Goal: Navigation & Orientation: Find specific page/section

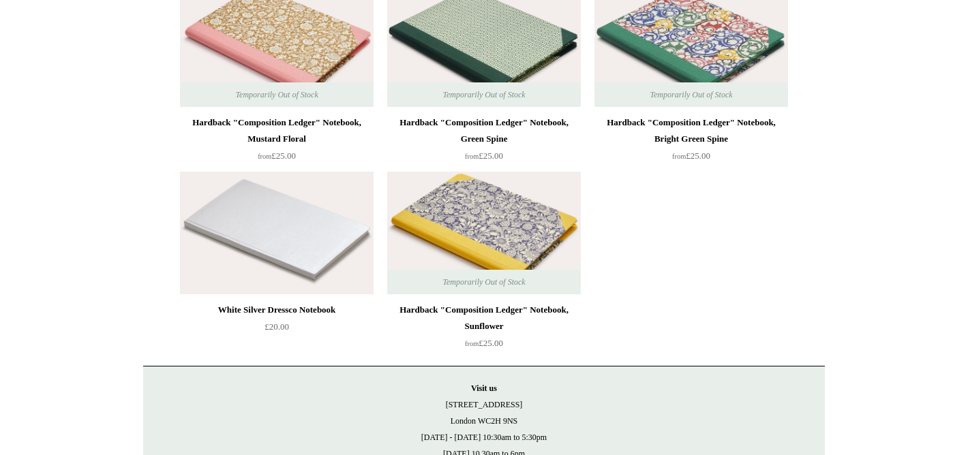
scroll to position [10800, 0]
